Goal: Task Accomplishment & Management: Complete application form

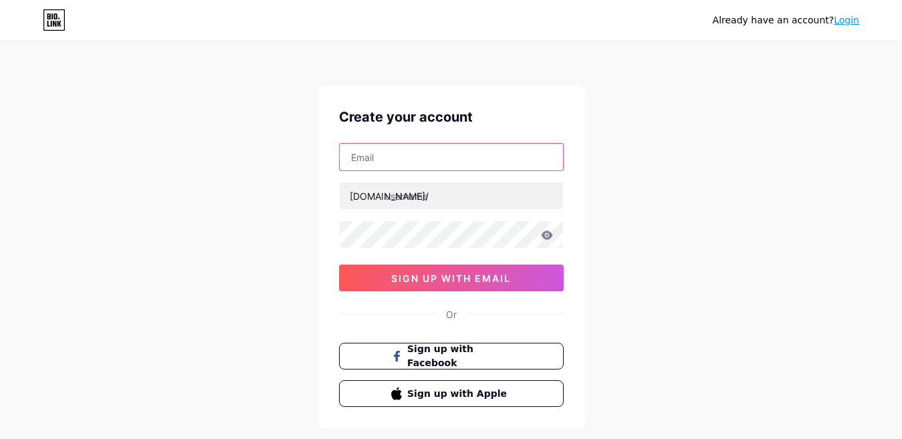
click at [504, 149] on input "text" at bounding box center [451, 157] width 223 height 27
type input "d"
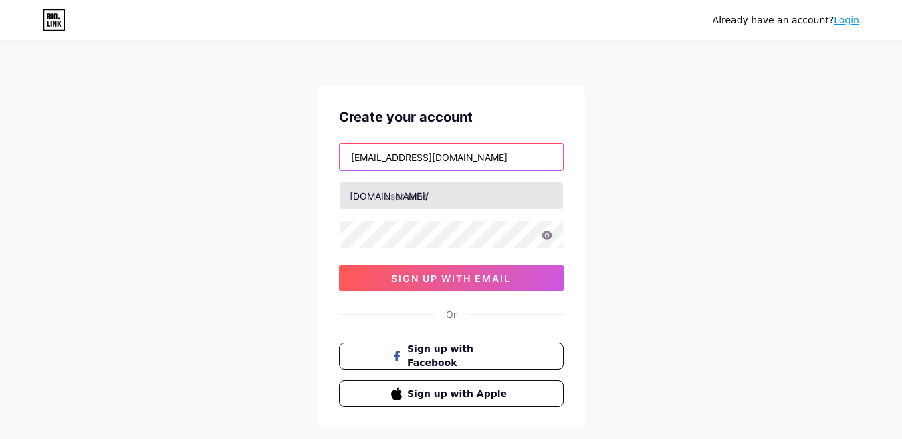
type input "[EMAIL_ADDRESS][DOMAIN_NAME]"
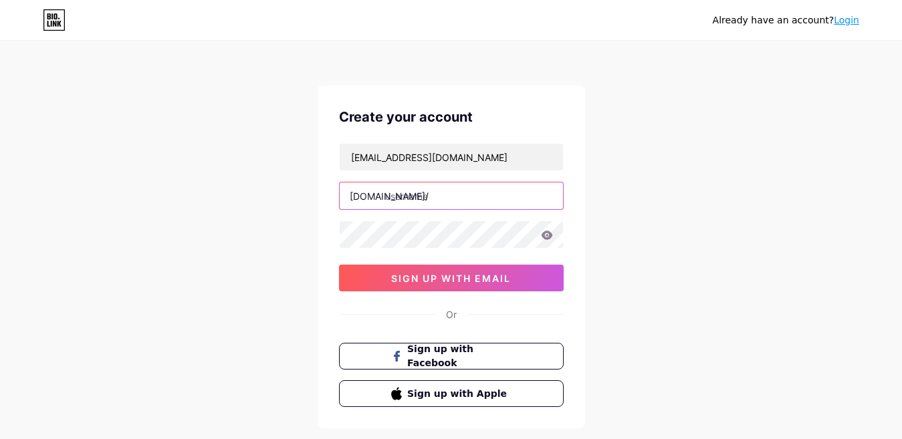
click at [478, 195] on input "text" at bounding box center [451, 196] width 223 height 27
click at [425, 198] on input "[PERSON_NAME]" at bounding box center [451, 196] width 223 height 27
drag, startPoint x: 459, startPoint y: 194, endPoint x: 417, endPoint y: 194, distance: 42.1
click at [417, 194] on input "[PERSON_NAME]" at bounding box center [451, 196] width 223 height 27
click at [424, 199] on input "[PERSON_NAME]" at bounding box center [451, 196] width 223 height 27
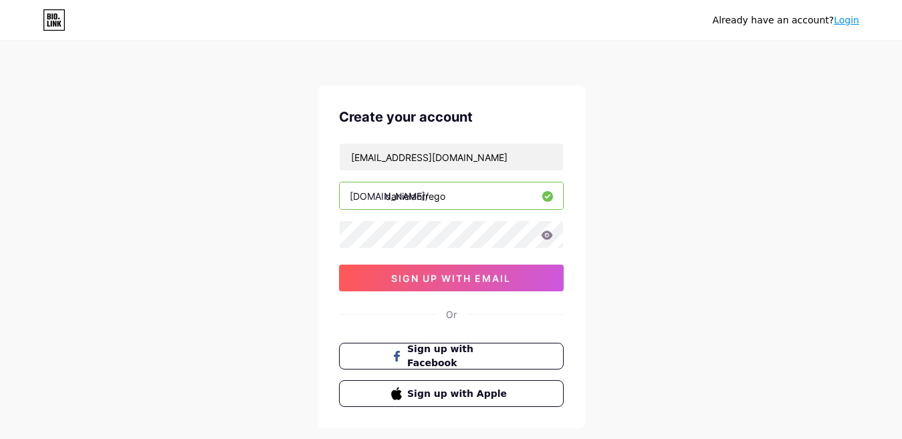
type input "danielaorrego"
click at [550, 235] on icon at bounding box center [546, 235] width 11 height 9
click at [547, 236] on icon at bounding box center [545, 235] width 11 height 9
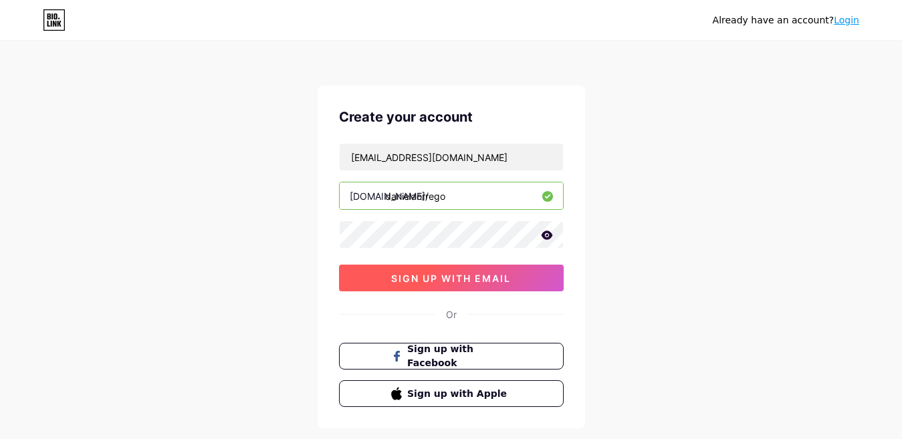
click at [478, 268] on button "sign up with email" at bounding box center [451, 278] width 225 height 27
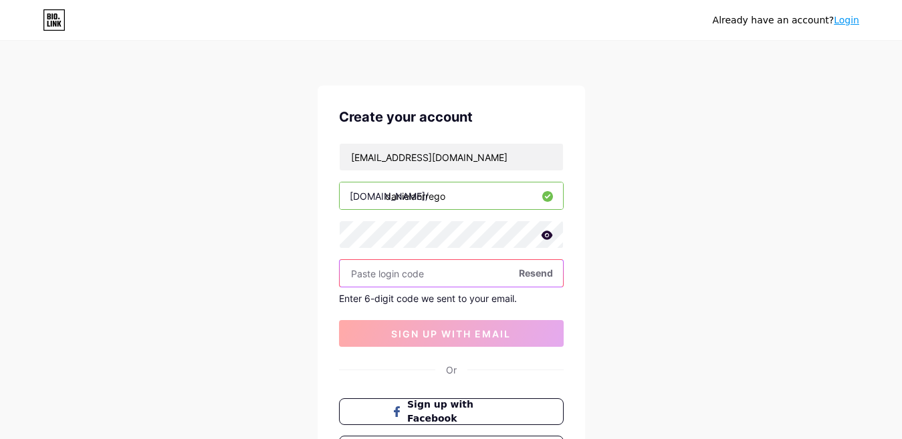
click at [417, 285] on input "text" at bounding box center [451, 273] width 223 height 27
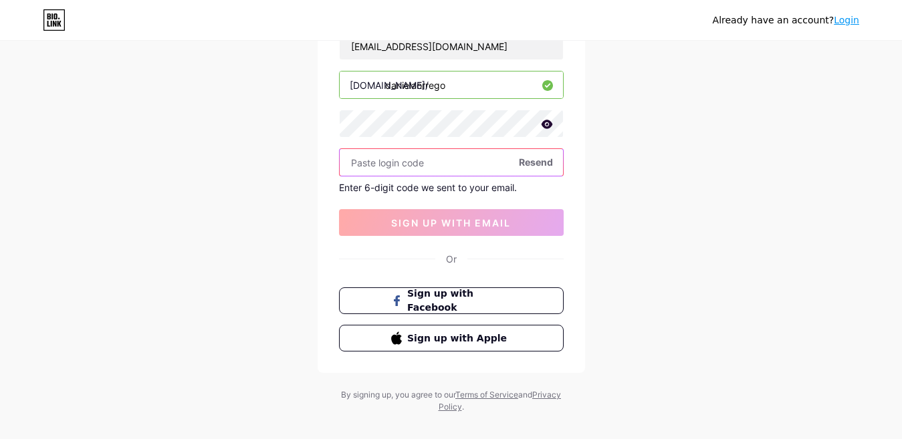
scroll to position [113, 0]
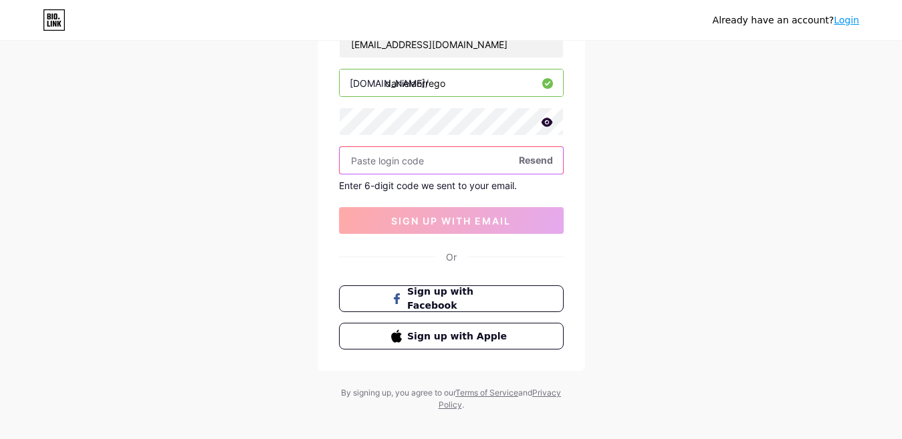
click at [427, 163] on input "text" at bounding box center [451, 160] width 223 height 27
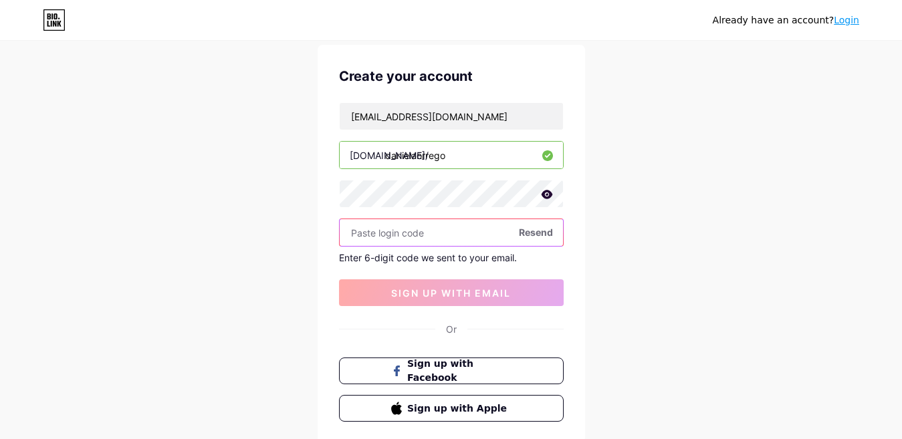
scroll to position [40, 0]
click at [526, 231] on span "Resend" at bounding box center [536, 233] width 34 height 14
